Goal: Transaction & Acquisition: Purchase product/service

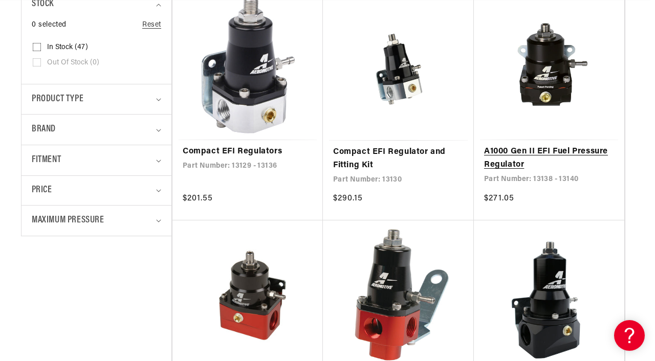
scroll to position [0, 416]
click at [158, 163] on icon "Fitment (0 selected)" at bounding box center [158, 161] width 5 height 3
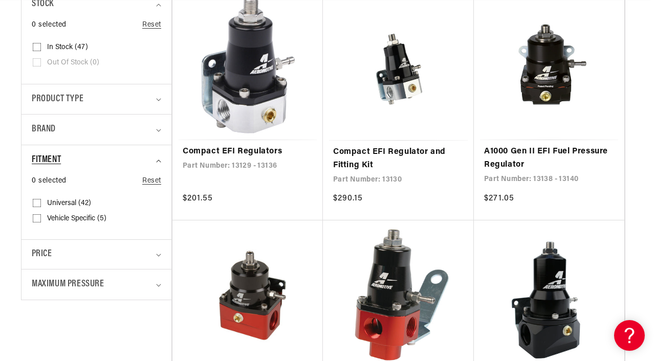
scroll to position [0, 0]
click at [158, 145] on summary "Brand" at bounding box center [97, 130] width 130 height 30
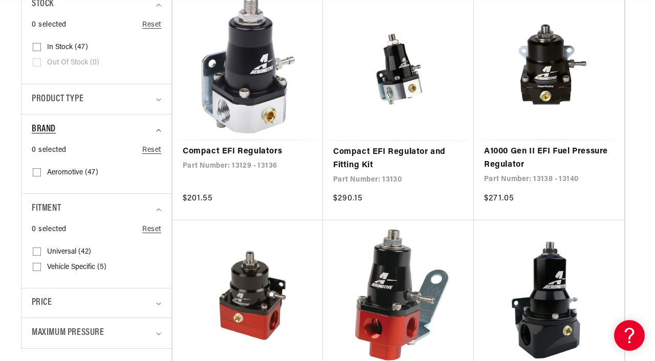
scroll to position [0, 416]
click at [158, 145] on summary "Brand" at bounding box center [97, 130] width 130 height 30
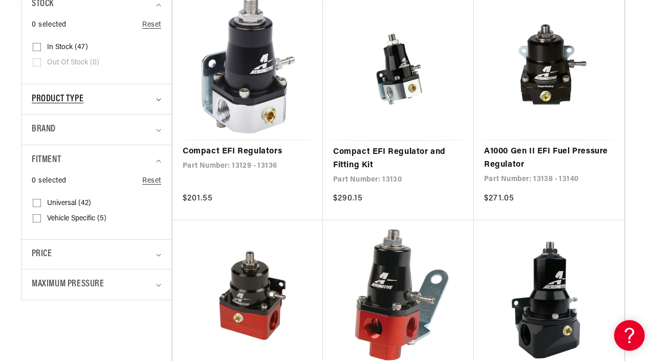
scroll to position [0, 0]
click at [158, 115] on summary "Product type" at bounding box center [97, 99] width 130 height 30
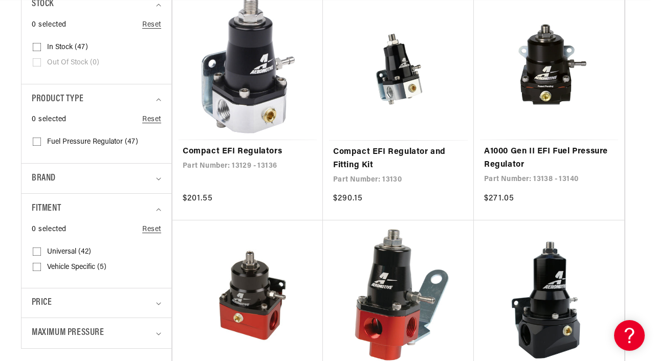
scroll to position [0, 416]
click at [41, 148] on input "Fuel Pressure Regulator (47) Fuel Pressure Regulator (47 products)" at bounding box center [37, 144] width 8 height 8
checkbox input "true"
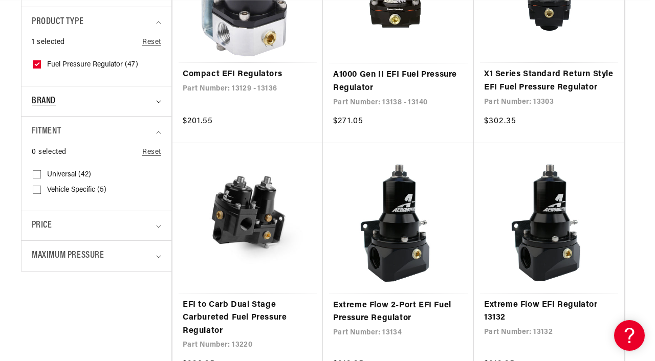
click at [159, 117] on summary "Brand" at bounding box center [97, 102] width 130 height 30
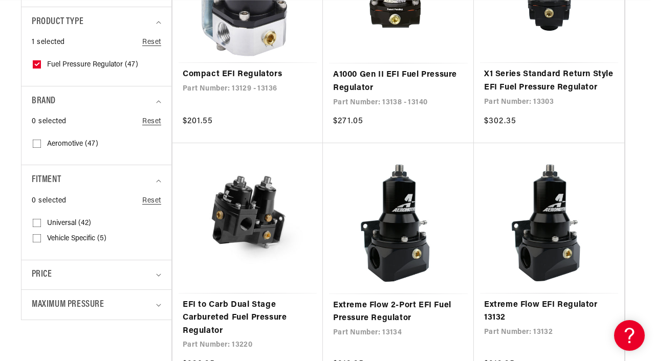
click at [41, 150] on input "Aeromotive (47) Aeromotive (47 products)" at bounding box center [37, 146] width 8 height 8
checkbox input "true"
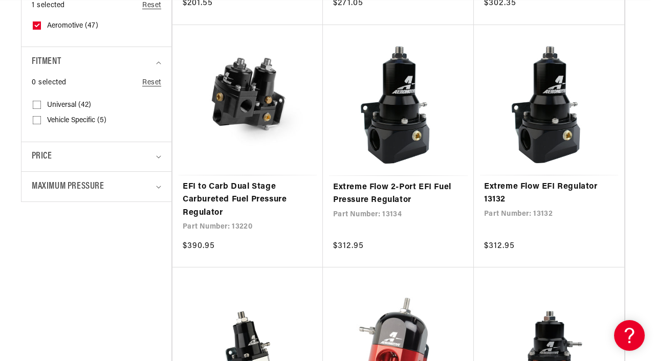
scroll to position [489, 5]
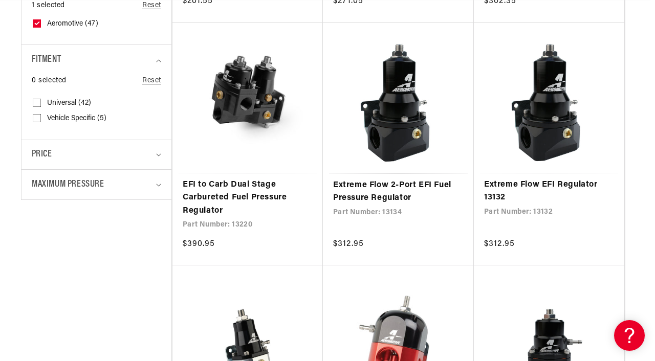
click at [41, 124] on input "Vehicle Specific (5) Vehicle Specific (5 products)" at bounding box center [37, 120] width 8 height 8
checkbox input "true"
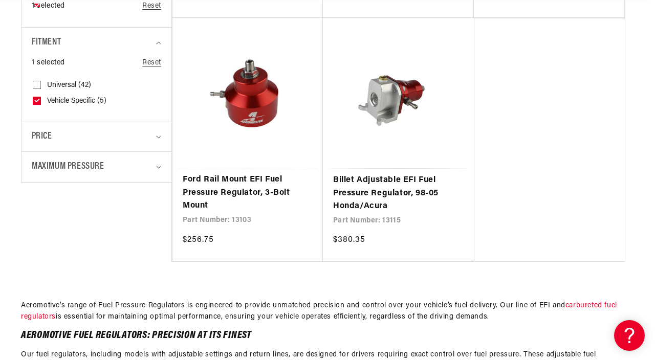
scroll to position [0, 416]
click at [159, 169] on icon "Maximum Pressure (0 selected)" at bounding box center [158, 167] width 5 height 3
